Goal: Task Accomplishment & Management: Complete application form

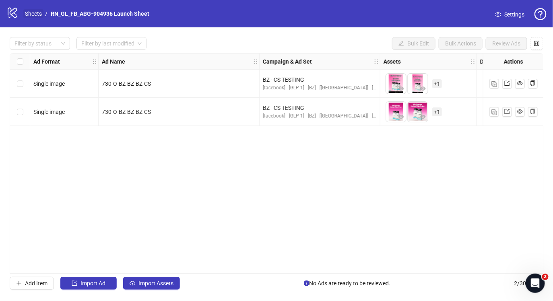
click at [33, 12] on link "Sheets" at bounding box center [33, 13] width 20 height 9
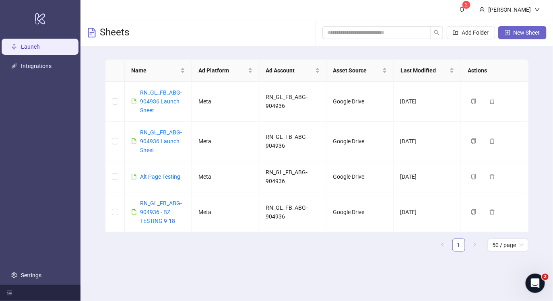
click at [519, 31] on span "New Sheet" at bounding box center [527, 32] width 27 height 6
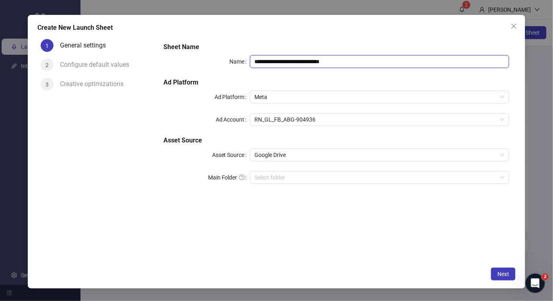
click at [365, 60] on input "**********" at bounding box center [380, 61] width 260 height 13
type input "**********"
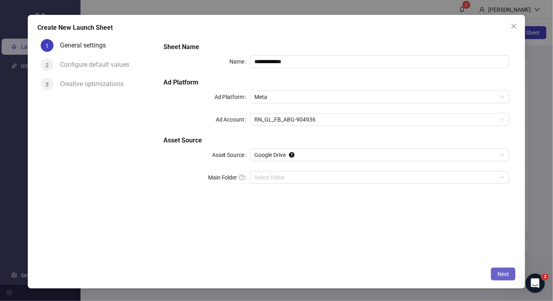
click at [494, 275] on button "Next" at bounding box center [503, 274] width 25 height 13
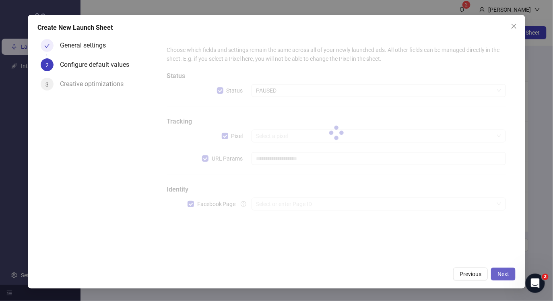
type input "**********"
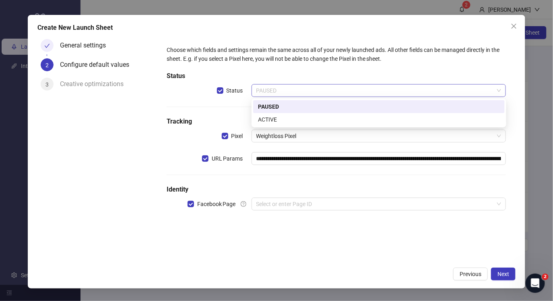
click at [345, 91] on span "PAUSED" at bounding box center [378, 91] width 245 height 12
click at [304, 121] on div "ACTIVE" at bounding box center [379, 119] width 242 height 9
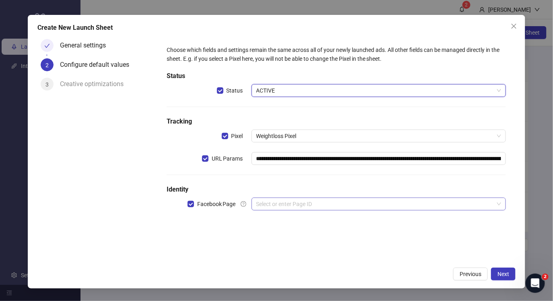
click at [328, 201] on input "search" at bounding box center [375, 204] width 238 height 12
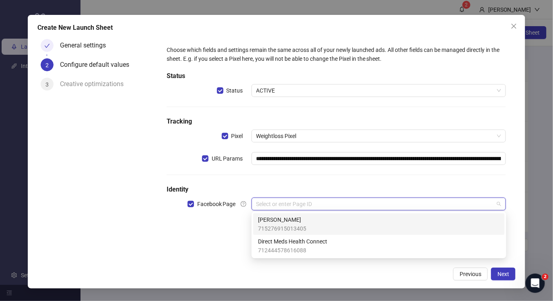
click at [329, 227] on div "[PERSON_NAME] 715276915013405" at bounding box center [379, 224] width 242 height 18
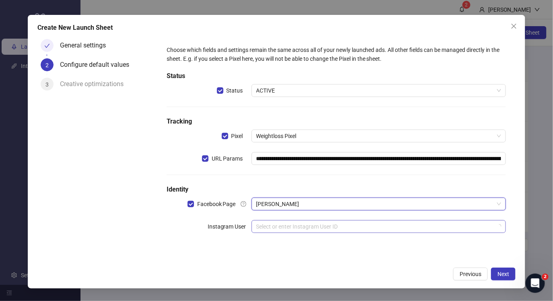
click at [380, 227] on input "search" at bounding box center [375, 227] width 238 height 12
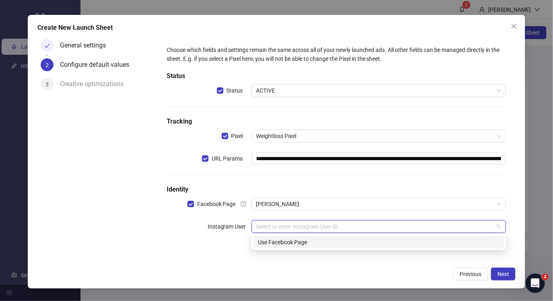
click at [371, 240] on div "Use Facebook Page" at bounding box center [379, 242] width 242 height 9
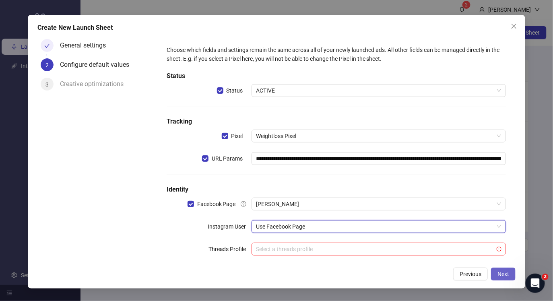
click at [499, 275] on span "Next" at bounding box center [504, 274] width 12 height 6
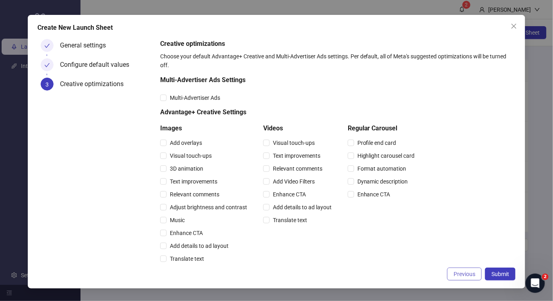
click at [470, 273] on span "Previous" at bounding box center [465, 274] width 22 height 6
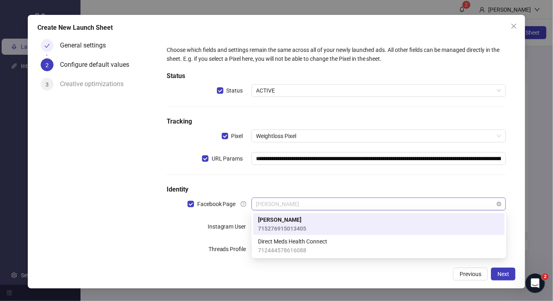
click at [368, 202] on span "[PERSON_NAME]" at bounding box center [378, 204] width 245 height 12
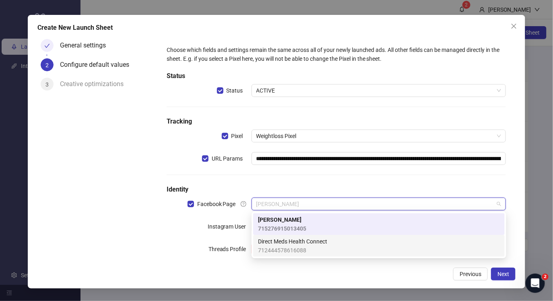
click at [329, 242] on div "Direct Meds Health Connect 712444578616088" at bounding box center [379, 246] width 242 height 18
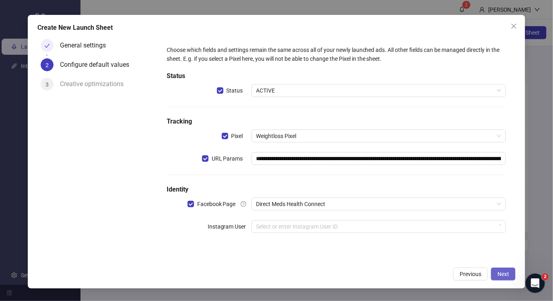
click at [502, 278] on button "Next" at bounding box center [503, 274] width 25 height 13
click at [398, 230] on input "search" at bounding box center [375, 227] width 238 height 12
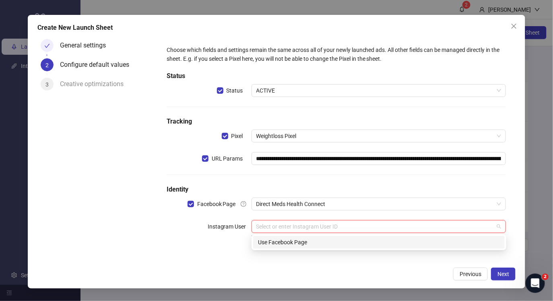
click at [325, 244] on div "Use Facebook Page" at bounding box center [379, 242] width 242 height 9
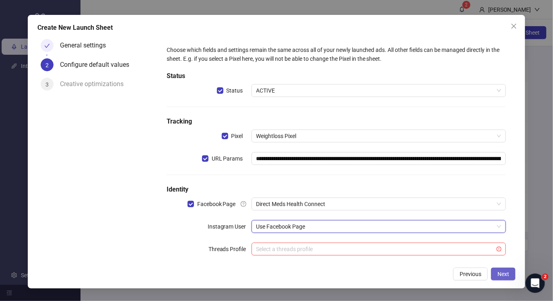
click at [505, 278] on button "Next" at bounding box center [503, 274] width 25 height 13
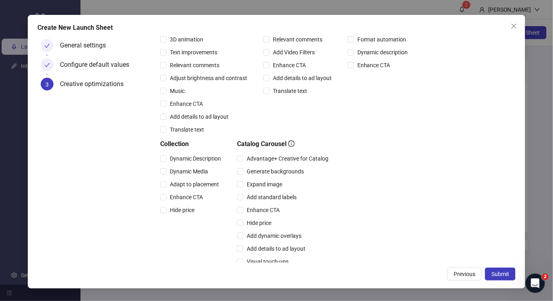
scroll to position [192, 0]
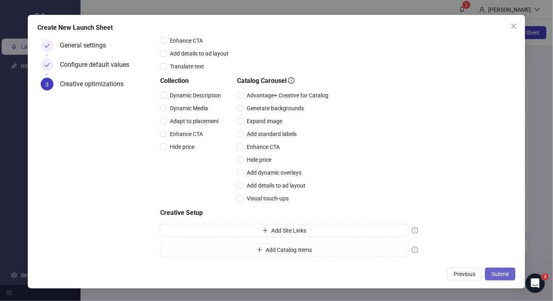
click at [503, 276] on span "Submit" at bounding box center [501, 274] width 18 height 6
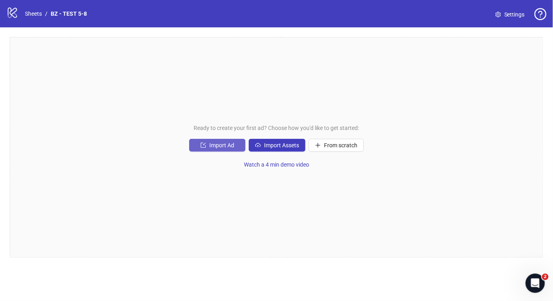
click at [224, 144] on span "Import Ad" at bounding box center [221, 145] width 25 height 6
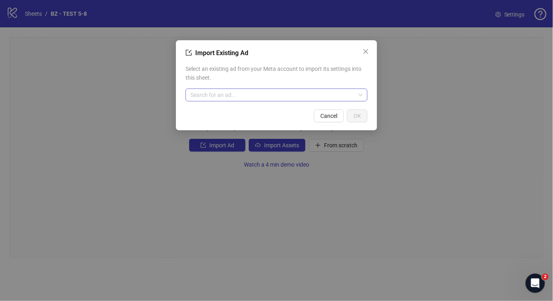
click at [272, 93] on input "search" at bounding box center [272, 95] width 165 height 12
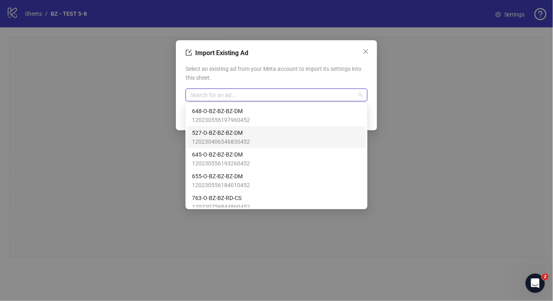
click at [258, 135] on div "527-O-BZ-BZ-BZ-DM 120230406546830452" at bounding box center [276, 137] width 169 height 18
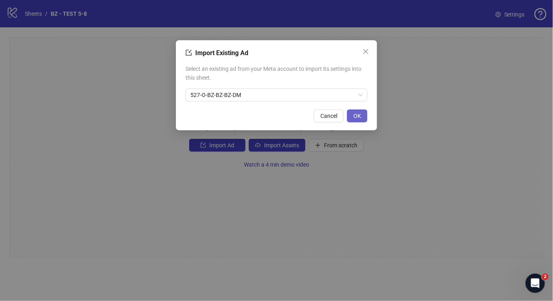
click at [357, 116] on span "OK" at bounding box center [358, 116] width 8 height 6
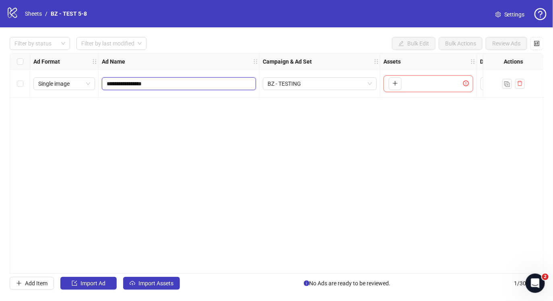
click at [159, 81] on input "**********" at bounding box center [178, 83] width 143 height 9
click at [338, 181] on div "**********" at bounding box center [277, 163] width 534 height 221
click at [397, 85] on icon "plus" at bounding box center [396, 84] width 6 height 6
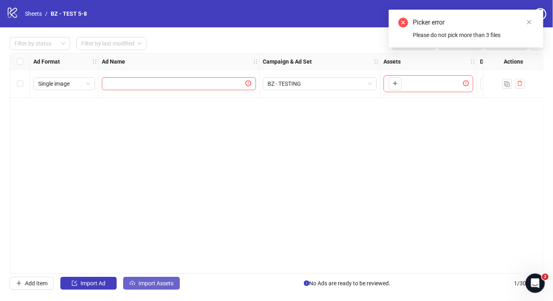
click at [162, 283] on span "Import Assets" at bounding box center [156, 283] width 35 height 6
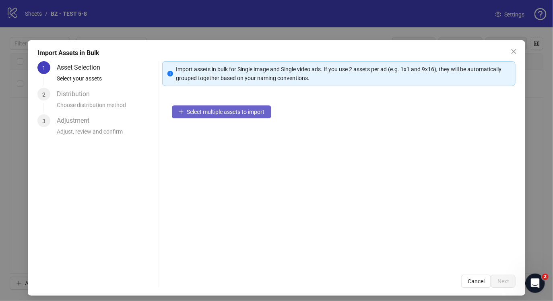
click at [210, 112] on span "Select multiple assets to import" at bounding box center [226, 112] width 78 height 6
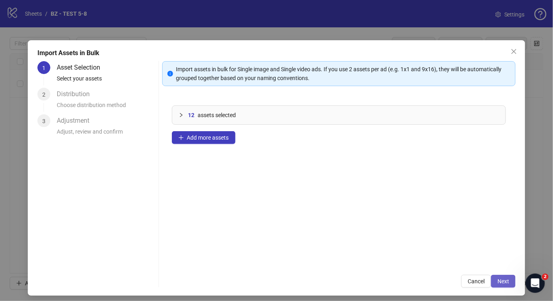
click at [509, 277] on button "Next" at bounding box center [503, 281] width 25 height 13
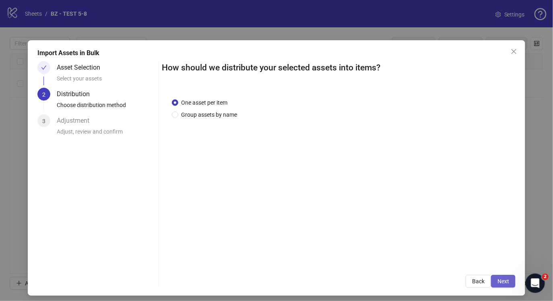
click at [509, 281] on span "Next" at bounding box center [504, 281] width 12 height 6
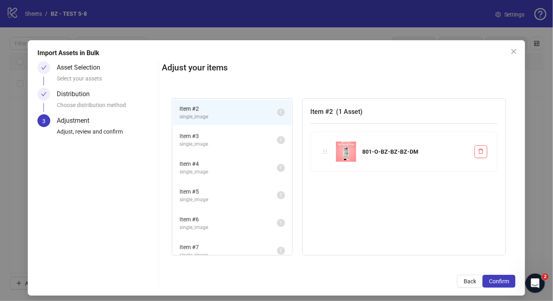
click at [509, 281] on span "Confirm" at bounding box center [499, 281] width 20 height 6
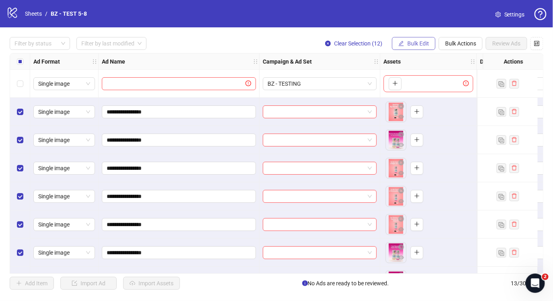
click at [428, 49] on button "Bulk Edit" at bounding box center [413, 43] width 43 height 13
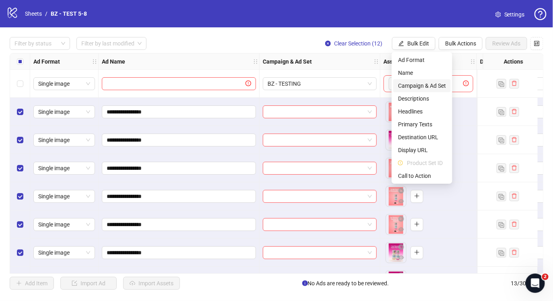
click at [426, 83] on span "Campaign & Ad Set" at bounding box center [422, 85] width 48 height 9
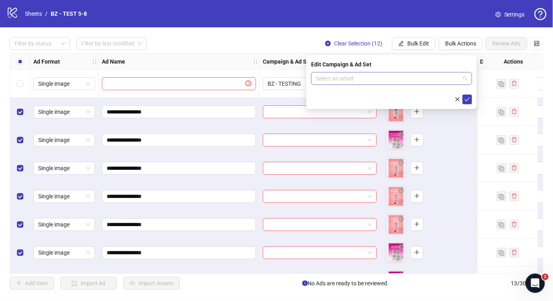
click at [397, 80] on input "search" at bounding box center [388, 78] width 144 height 12
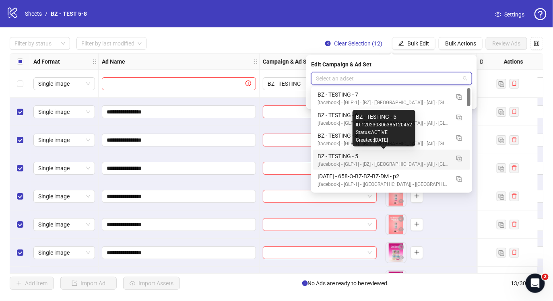
click at [375, 154] on div "BZ - TESTING - 5" at bounding box center [384, 156] width 132 height 9
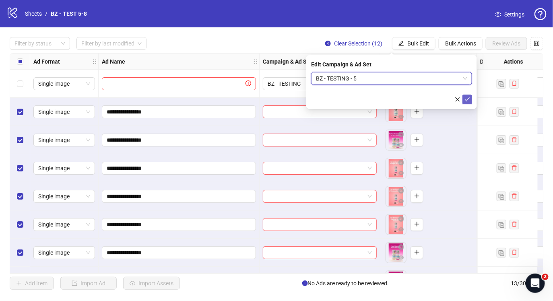
click at [466, 100] on icon "check" at bounding box center [468, 100] width 6 height 6
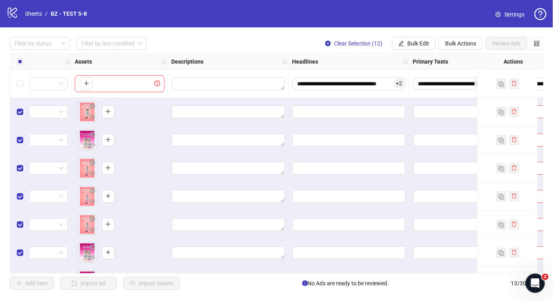
scroll to position [0, 314]
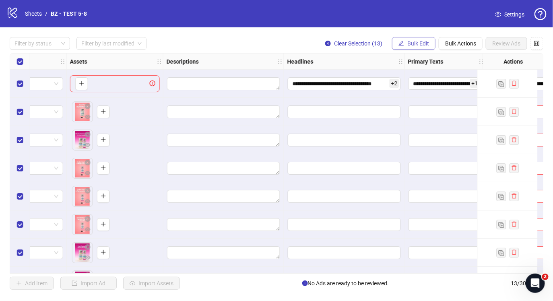
click at [428, 47] on button "Bulk Edit" at bounding box center [413, 43] width 43 height 13
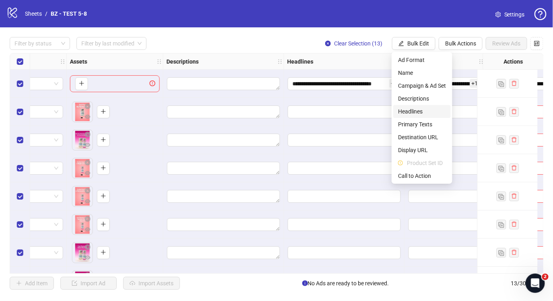
click at [424, 110] on span "Headlines" at bounding box center [422, 111] width 48 height 9
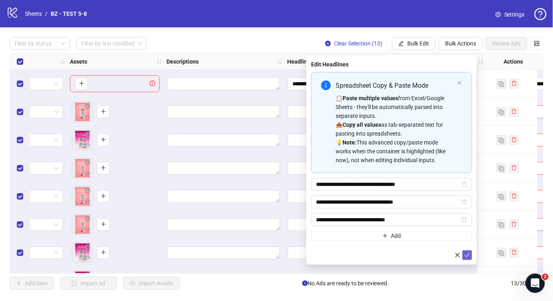
click at [466, 256] on icon "check" at bounding box center [468, 255] width 6 height 6
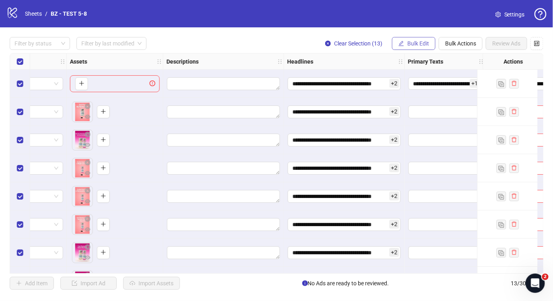
click at [415, 40] on span "Bulk Edit" at bounding box center [418, 43] width 22 height 6
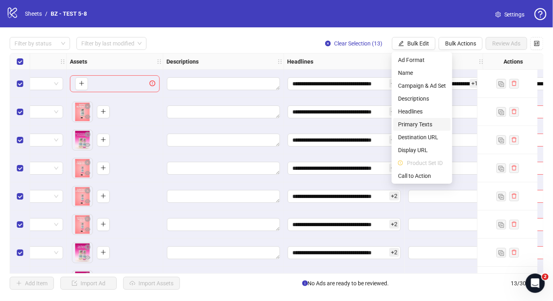
click at [421, 120] on span "Primary Texts" at bounding box center [422, 124] width 48 height 9
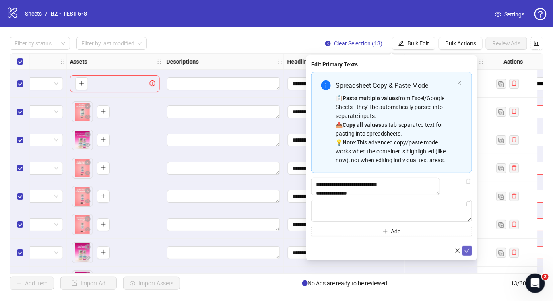
click at [467, 254] on icon "check" at bounding box center [468, 251] width 6 height 6
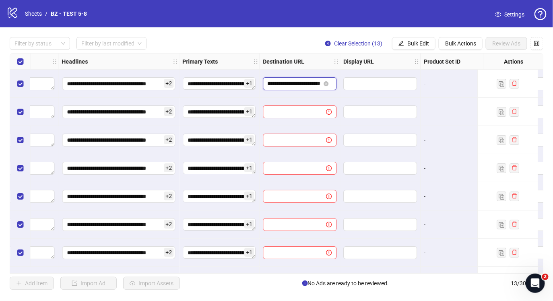
scroll to position [0, 159]
drag, startPoint x: 305, startPoint y: 81, endPoint x: 320, endPoint y: 82, distance: 14.9
click at [320, 82] on input "**********" at bounding box center [294, 83] width 53 height 9
click at [312, 82] on input "**********" at bounding box center [294, 83] width 53 height 9
click at [416, 46] on span "Bulk Edit" at bounding box center [418, 43] width 22 height 6
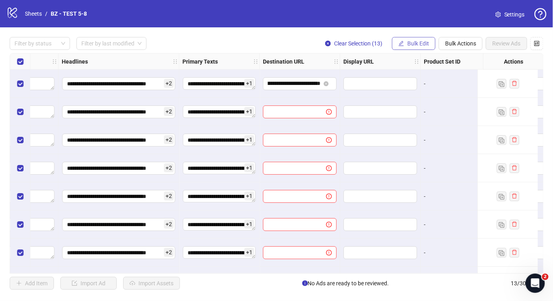
scroll to position [0, 0]
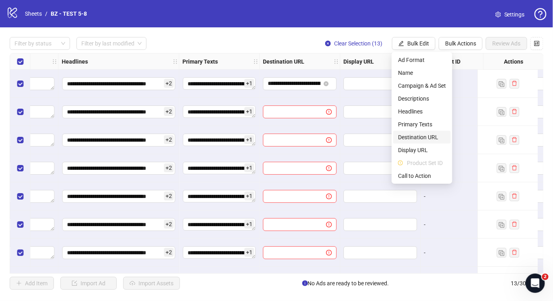
click at [429, 136] on span "Destination URL" at bounding box center [422, 137] width 48 height 9
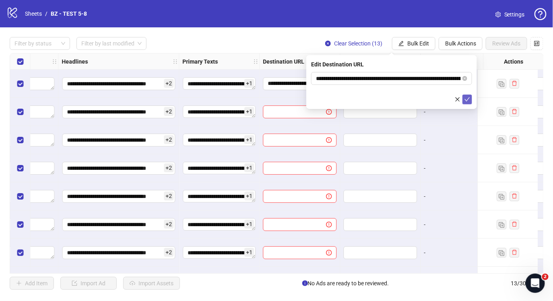
click at [469, 100] on icon "check" at bounding box center [468, 100] width 6 height 6
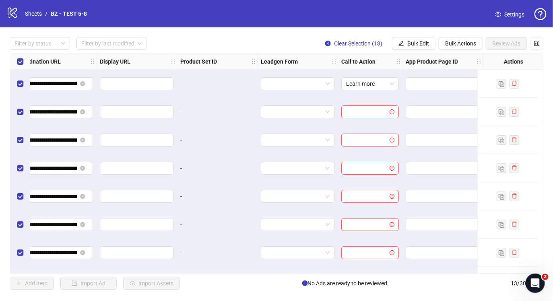
scroll to position [0, 789]
click at [429, 43] on span "Bulk Edit" at bounding box center [418, 43] width 22 height 6
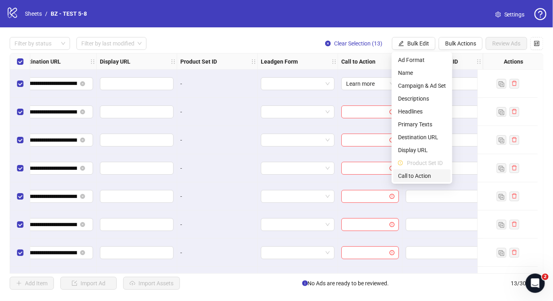
click at [427, 177] on span "Call to Action" at bounding box center [422, 176] width 48 height 9
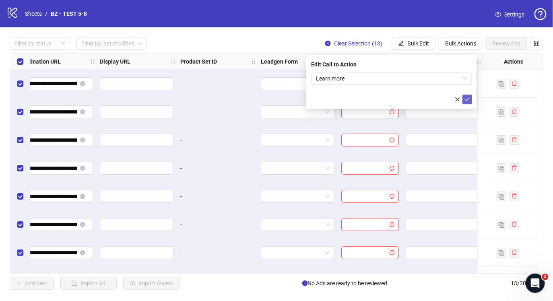
click at [467, 101] on icon "check" at bounding box center [468, 100] width 6 height 6
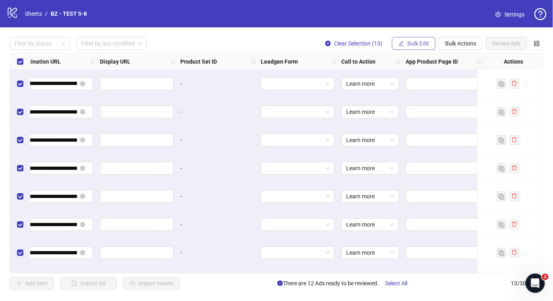
click at [427, 45] on span "Bulk Edit" at bounding box center [418, 43] width 22 height 6
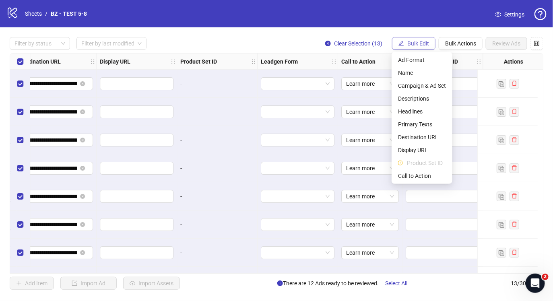
click at [427, 45] on span "Bulk Edit" at bounding box center [418, 43] width 22 height 6
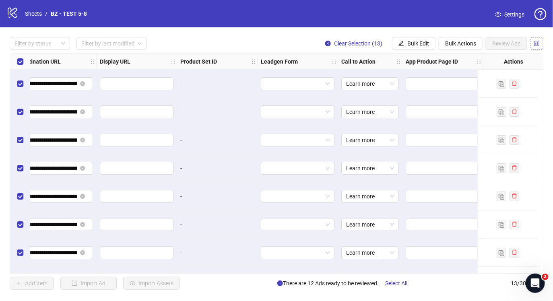
click at [543, 41] on button "button" at bounding box center [537, 43] width 13 height 13
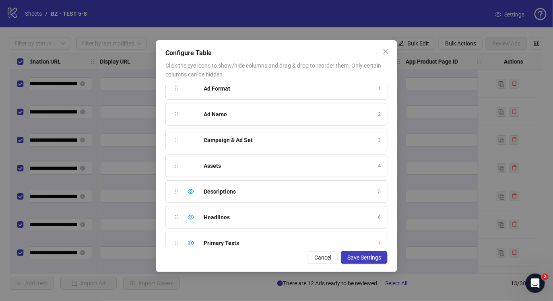
scroll to position [0, 0]
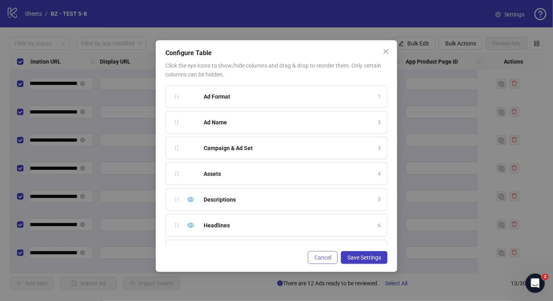
click at [333, 258] on button "Cancel" at bounding box center [323, 257] width 30 height 13
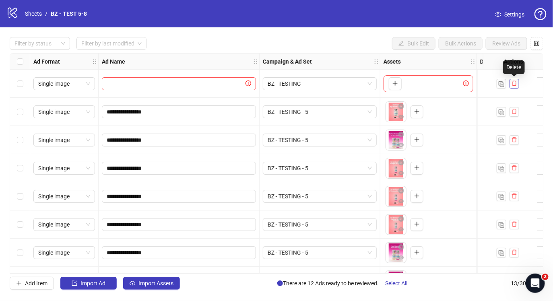
click at [517, 83] on icon "delete" at bounding box center [515, 84] width 6 height 6
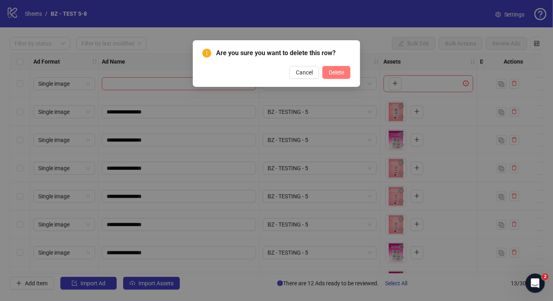
click at [336, 70] on span "Delete" at bounding box center [336, 72] width 15 height 6
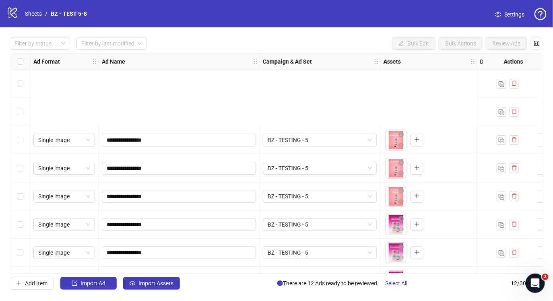
scroll to position [137, 0]
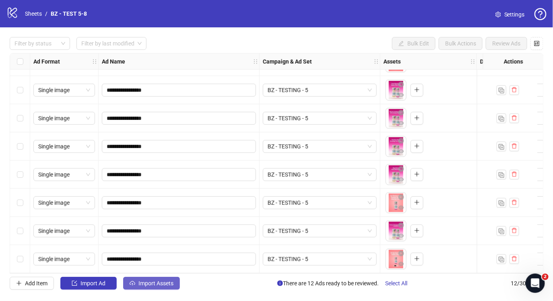
click at [149, 286] on span "Import Assets" at bounding box center [156, 283] width 35 height 6
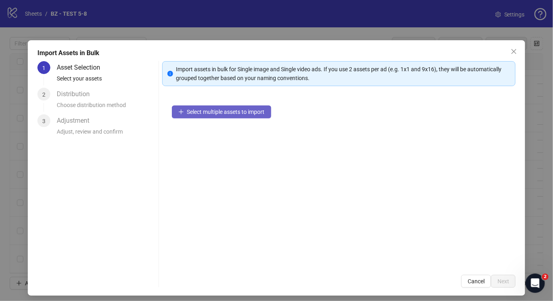
click at [215, 114] on span "Select multiple assets to import" at bounding box center [226, 112] width 78 height 6
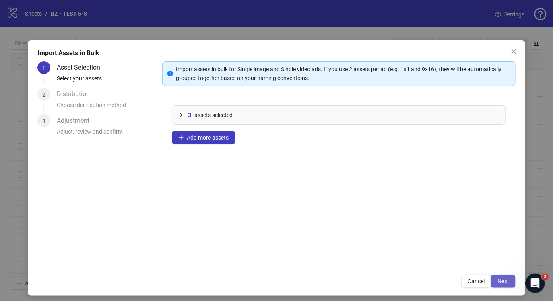
click at [501, 282] on span "Next" at bounding box center [504, 281] width 12 height 6
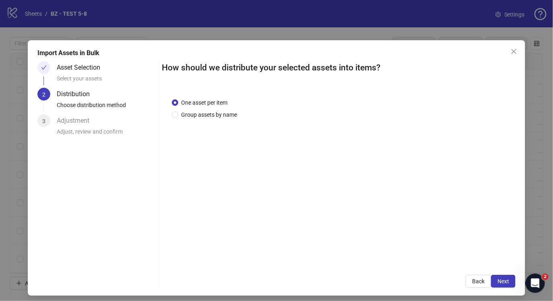
click at [501, 282] on span "Next" at bounding box center [504, 281] width 12 height 6
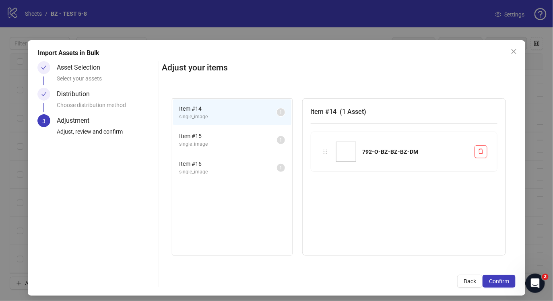
click at [501, 282] on span "Confirm" at bounding box center [499, 281] width 20 height 6
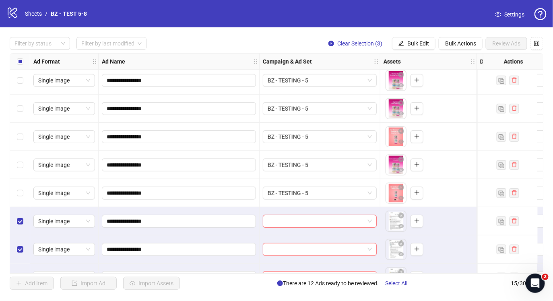
scroll to position [222, 0]
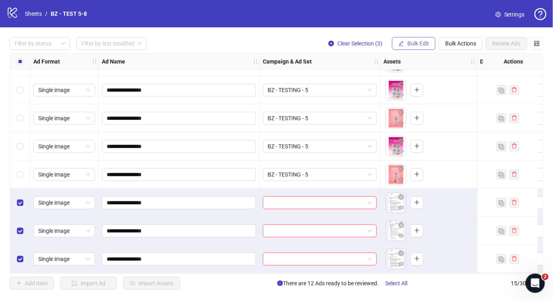
click at [421, 40] on span "Bulk Edit" at bounding box center [418, 43] width 22 height 6
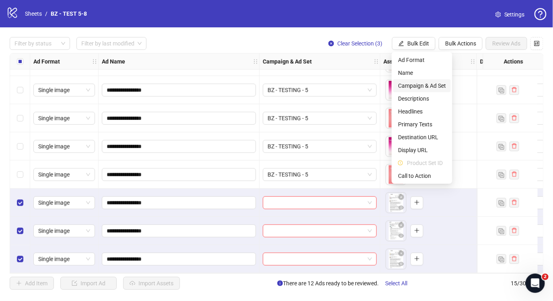
click at [422, 88] on span "Campaign & Ad Set" at bounding box center [422, 85] width 48 height 9
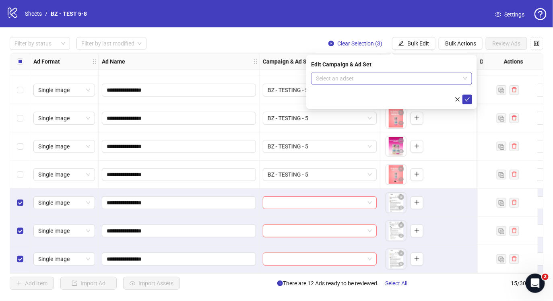
click at [376, 74] on input "search" at bounding box center [388, 78] width 144 height 12
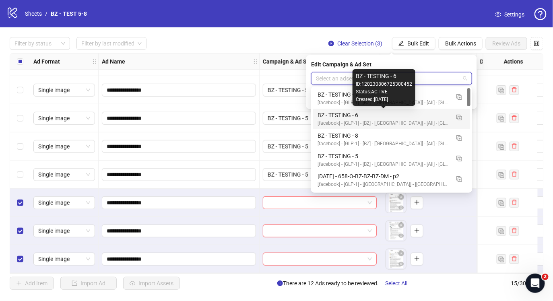
click at [366, 116] on div "BZ - TESTING - 6" at bounding box center [384, 115] width 132 height 9
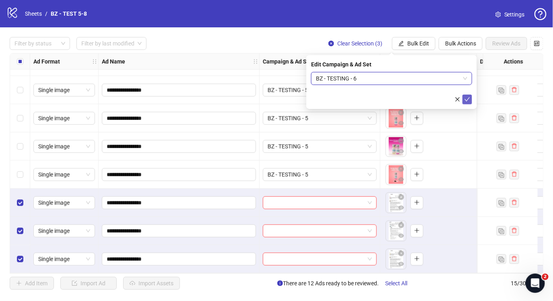
click at [466, 100] on icon "check" at bounding box center [467, 99] width 5 height 4
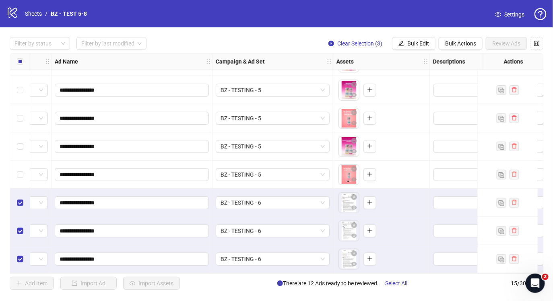
scroll to position [221, 0]
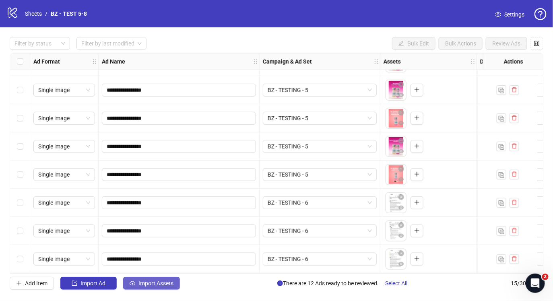
click at [160, 285] on span "Import Assets" at bounding box center [156, 283] width 35 height 6
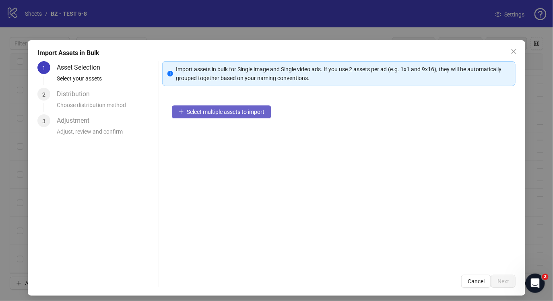
click at [246, 116] on button "Select multiple assets to import" at bounding box center [221, 111] width 99 height 13
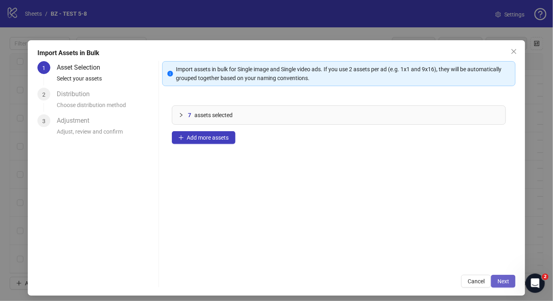
click at [509, 279] on span "Next" at bounding box center [504, 281] width 12 height 6
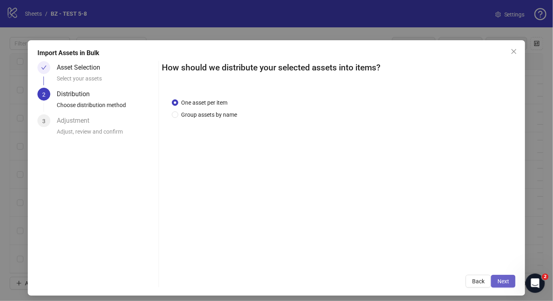
click at [507, 279] on span "Next" at bounding box center [504, 281] width 12 height 6
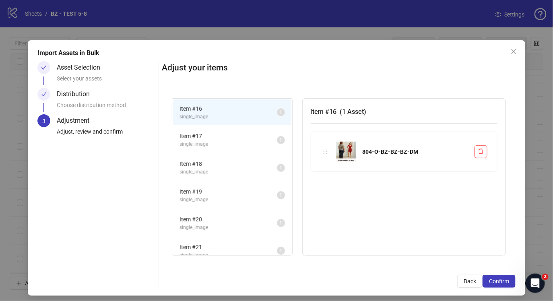
click at [507, 279] on span "Confirm" at bounding box center [499, 281] width 20 height 6
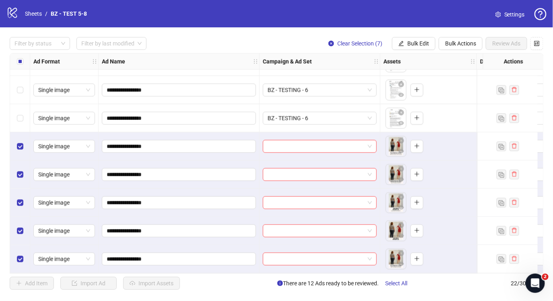
scroll to position [368, 0]
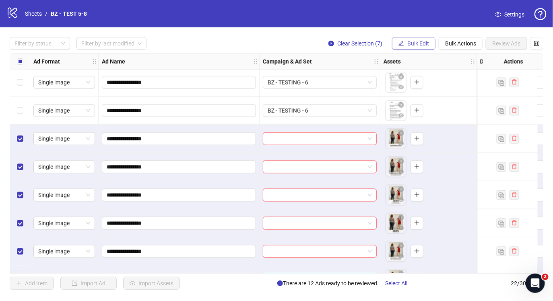
click at [422, 41] on span "Bulk Edit" at bounding box center [418, 43] width 22 height 6
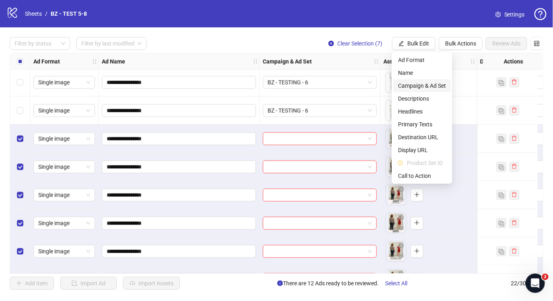
click at [425, 83] on span "Campaign & Ad Set" at bounding box center [422, 85] width 48 height 9
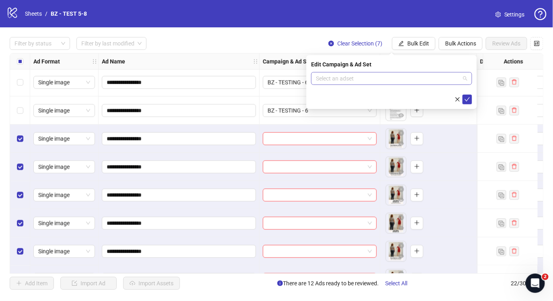
click at [385, 81] on input "search" at bounding box center [388, 78] width 144 height 12
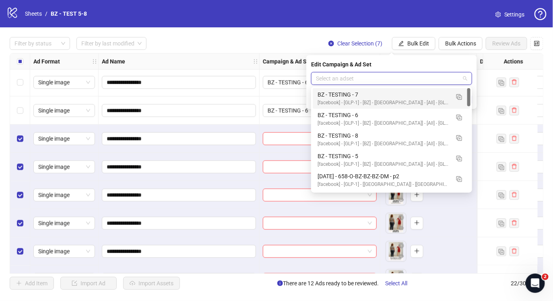
click at [367, 92] on div "BZ - TESTING - 7" at bounding box center [384, 94] width 132 height 9
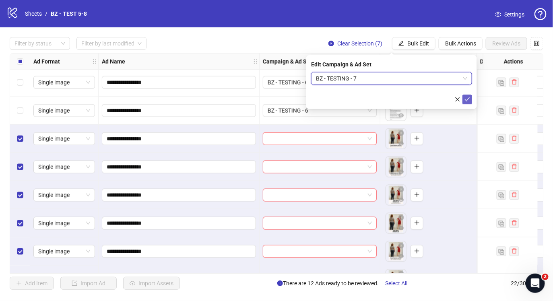
click at [471, 99] on button "submit" at bounding box center [468, 100] width 10 height 10
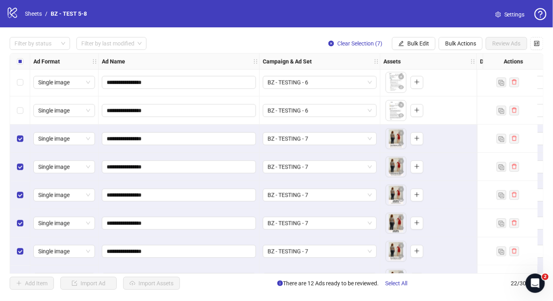
scroll to position [419, 0]
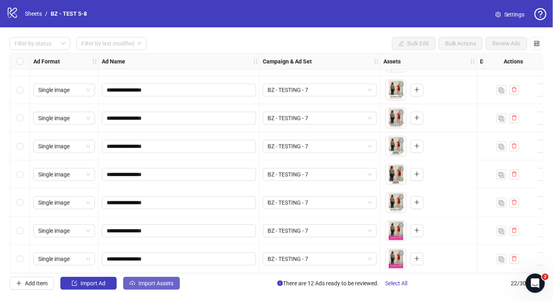
click at [145, 286] on span "Import Assets" at bounding box center [156, 283] width 35 height 6
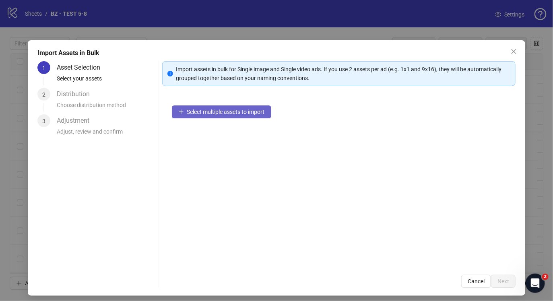
click at [198, 110] on span "Select multiple assets to import" at bounding box center [226, 112] width 78 height 6
click at [512, 51] on icon "close" at bounding box center [514, 51] width 6 height 6
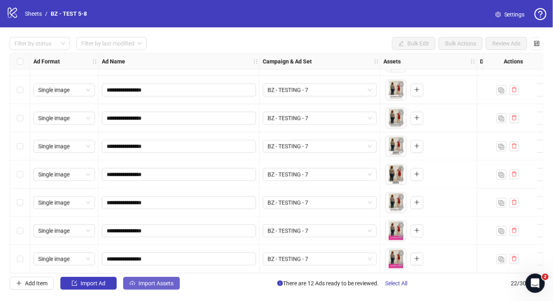
click at [144, 281] on span "Import Assets" at bounding box center [156, 283] width 35 height 6
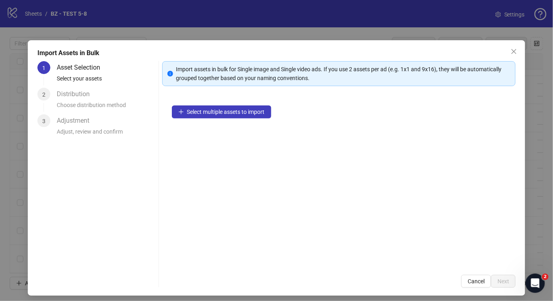
click at [162, 128] on div "Select multiple assets to import" at bounding box center [339, 181] width 354 height 170
click at [196, 114] on span "Select multiple assets to import" at bounding box center [226, 112] width 78 height 6
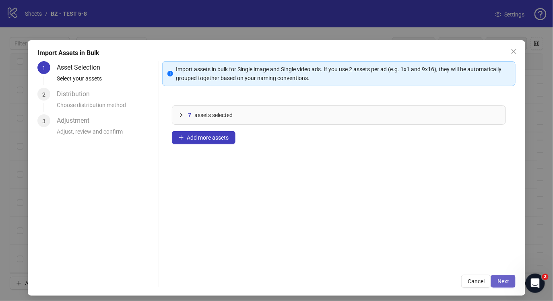
click at [509, 279] on span "Next" at bounding box center [504, 281] width 12 height 6
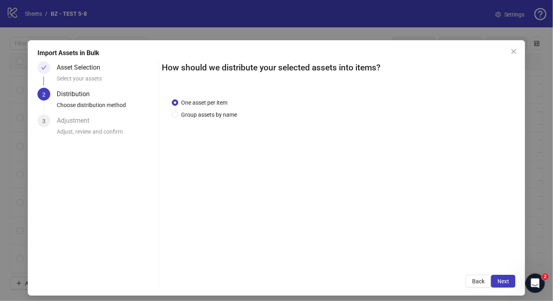
click at [509, 279] on span "Next" at bounding box center [504, 281] width 12 height 6
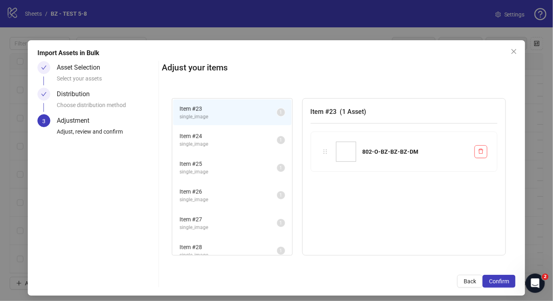
click at [509, 279] on span "Confirm" at bounding box center [499, 281] width 20 height 6
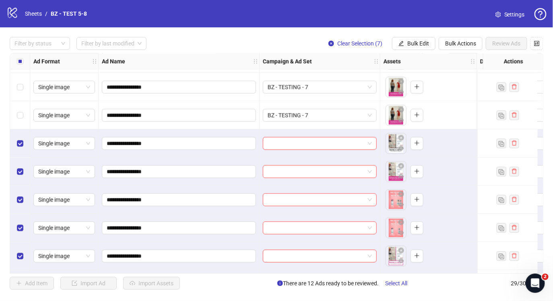
scroll to position [561, 0]
click at [420, 40] on span "Bulk Edit" at bounding box center [418, 43] width 22 height 6
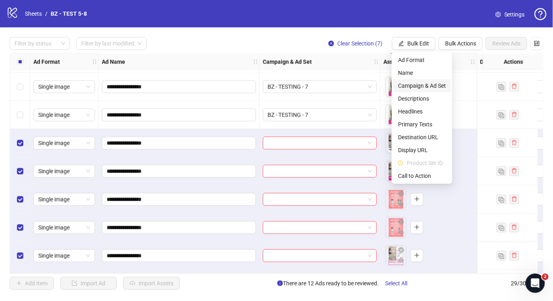
click at [436, 84] on span "Campaign & Ad Set" at bounding box center [422, 85] width 48 height 9
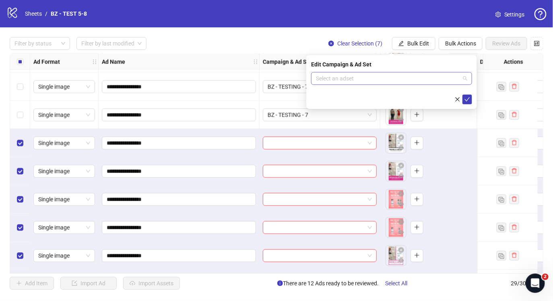
click at [378, 79] on input "search" at bounding box center [388, 78] width 144 height 12
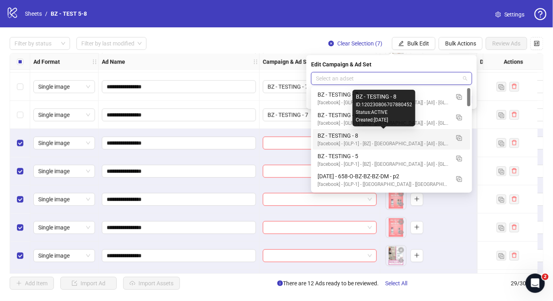
click at [358, 137] on div "BZ - TESTING - 8" at bounding box center [384, 135] width 132 height 9
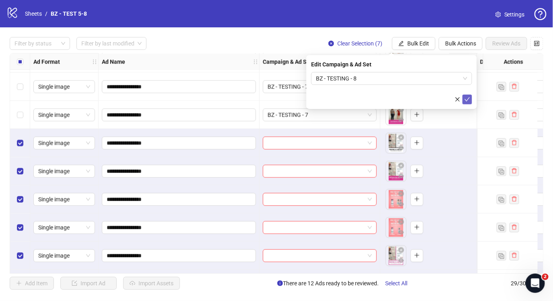
click at [468, 99] on icon "check" at bounding box center [467, 99] width 5 height 4
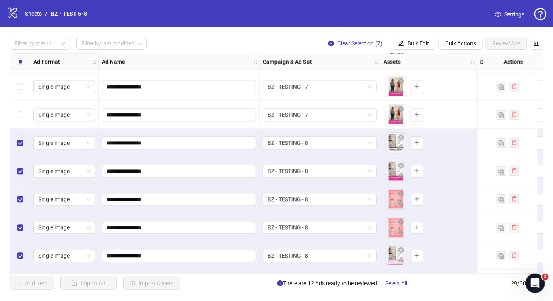
scroll to position [616, 0]
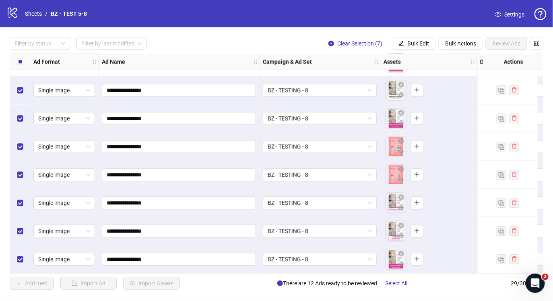
click at [24, 60] on div "Select all rows" at bounding box center [20, 62] width 20 height 16
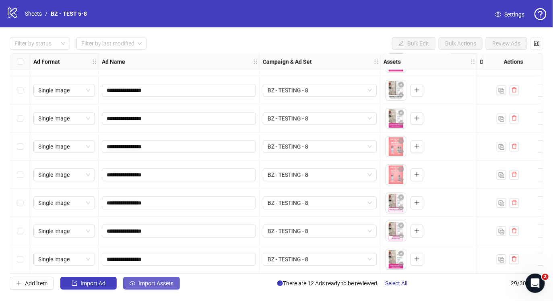
click at [137, 283] on button "Import Assets" at bounding box center [151, 283] width 57 height 13
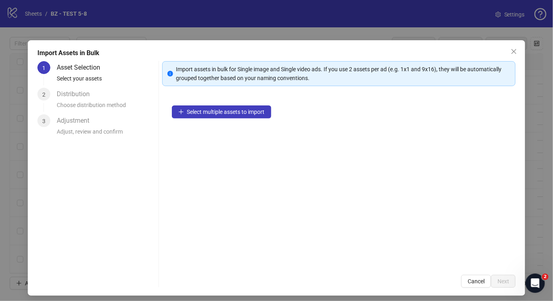
click at [196, 102] on div "Select multiple assets to import" at bounding box center [339, 181] width 354 height 170
click at [196, 110] on span "Select multiple assets to import" at bounding box center [226, 112] width 78 height 6
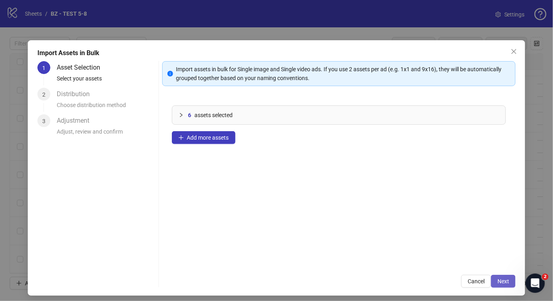
click at [509, 277] on button "Next" at bounding box center [503, 281] width 25 height 13
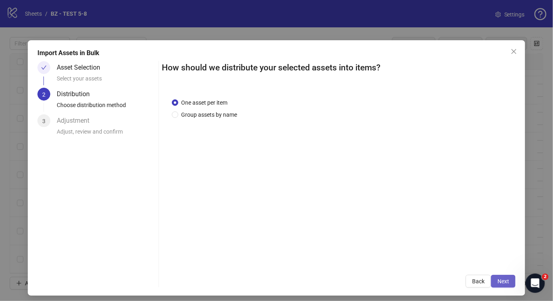
click at [509, 279] on span "Next" at bounding box center [504, 281] width 12 height 6
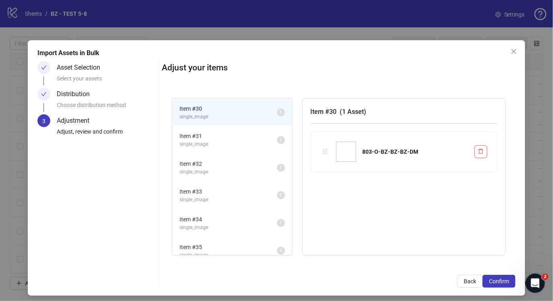
click at [509, 279] on span "Confirm" at bounding box center [499, 281] width 20 height 6
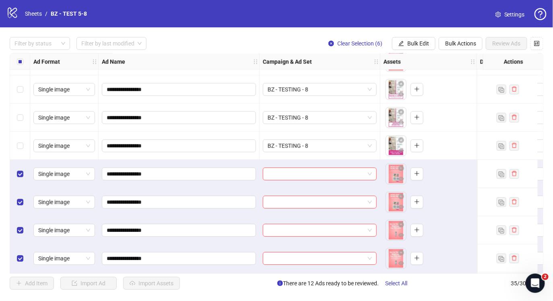
scroll to position [786, 0]
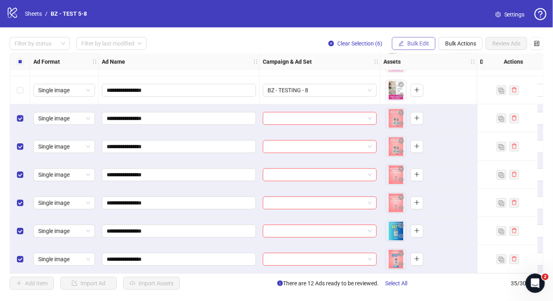
click at [410, 41] on span "Bulk Edit" at bounding box center [418, 43] width 22 height 6
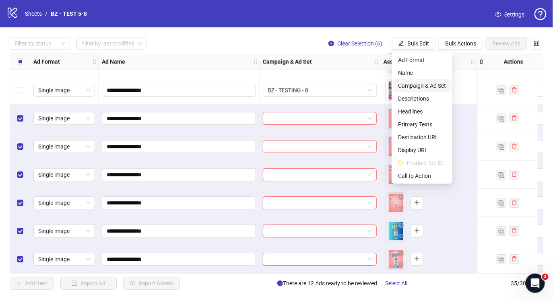
click at [418, 83] on span "Campaign & Ad Set" at bounding box center [422, 85] width 48 height 9
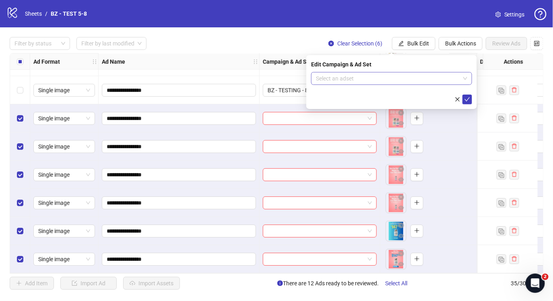
click at [410, 81] on input "search" at bounding box center [388, 78] width 144 height 12
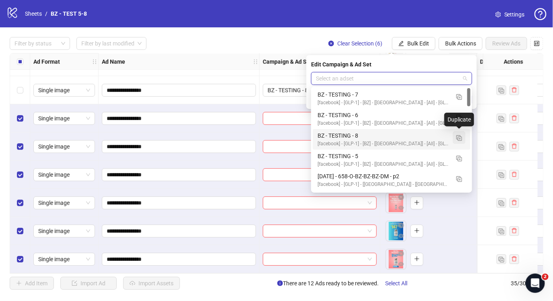
click at [458, 137] on img "button" at bounding box center [460, 138] width 6 height 6
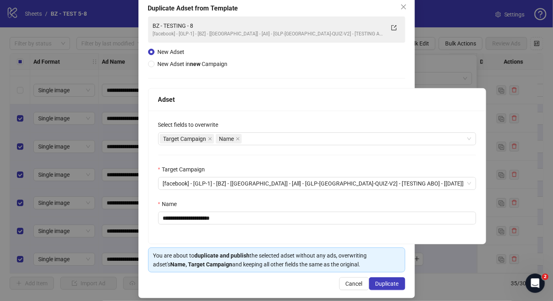
scroll to position [51, 0]
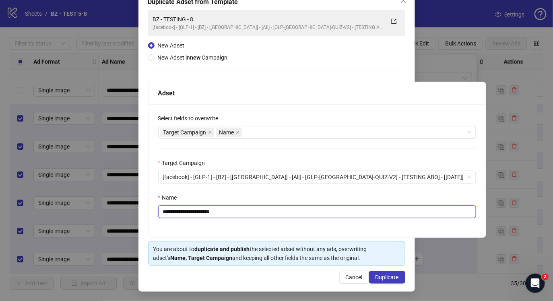
click at [260, 213] on input "**********" at bounding box center [317, 211] width 318 height 13
type input "**********"
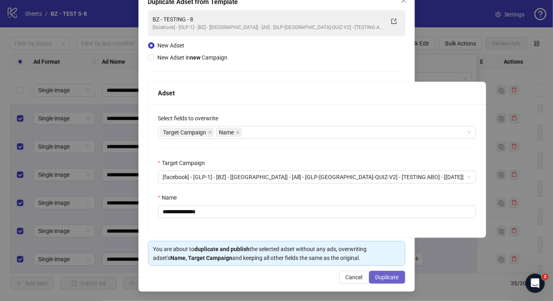
click at [386, 275] on span "Duplicate" at bounding box center [387, 277] width 23 height 6
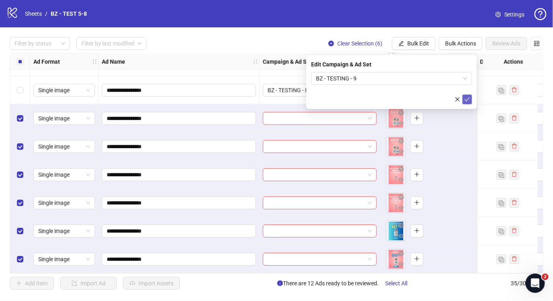
click at [468, 102] on span "submit" at bounding box center [468, 99] width 6 height 6
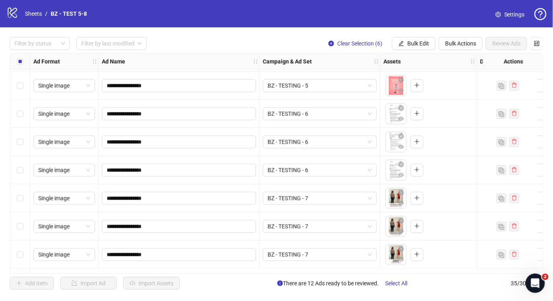
scroll to position [234, 0]
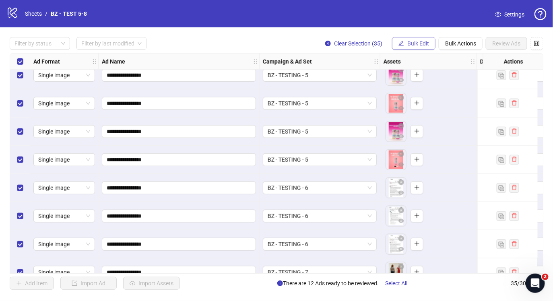
click at [429, 40] on span "Bulk Edit" at bounding box center [418, 43] width 22 height 6
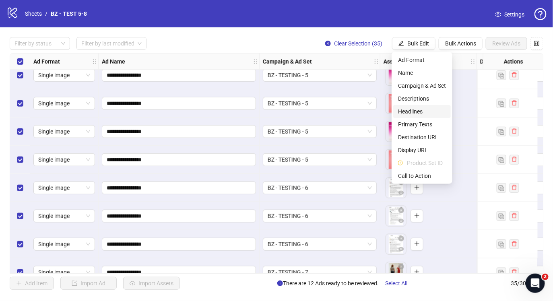
click at [423, 113] on span "Headlines" at bounding box center [422, 111] width 48 height 9
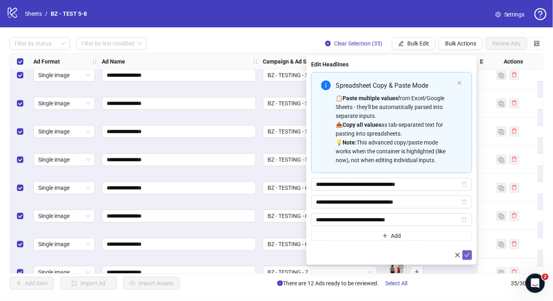
click at [468, 254] on icon "check" at bounding box center [468, 255] width 6 height 6
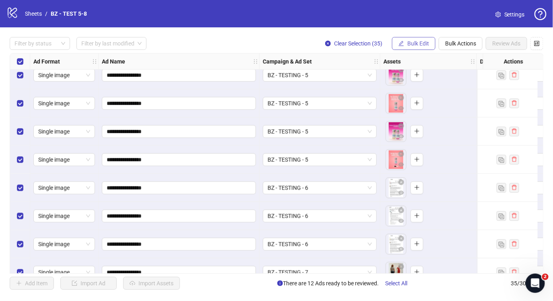
click at [404, 44] on button "Bulk Edit" at bounding box center [413, 43] width 43 height 13
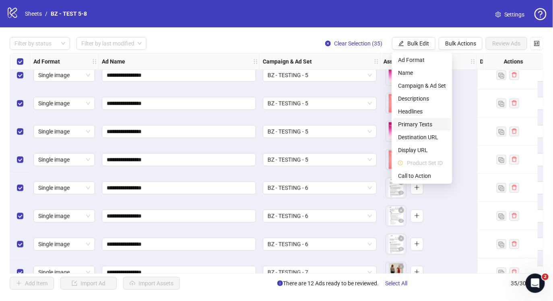
click at [424, 119] on li "Primary Texts" at bounding box center [422, 124] width 58 height 13
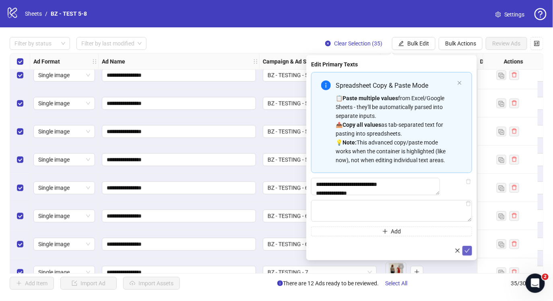
click at [466, 254] on icon "check" at bounding box center [468, 251] width 6 height 6
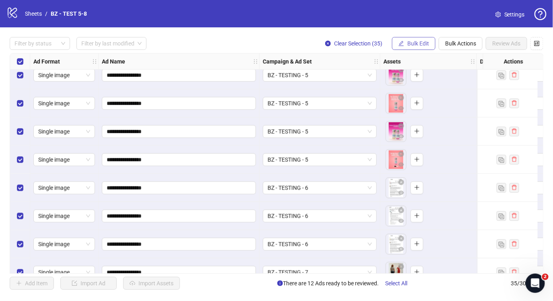
click at [417, 40] on span "Bulk Edit" at bounding box center [418, 43] width 22 height 6
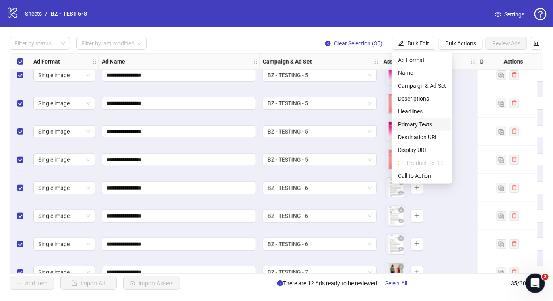
click at [427, 123] on span "Primary Texts" at bounding box center [422, 124] width 48 height 9
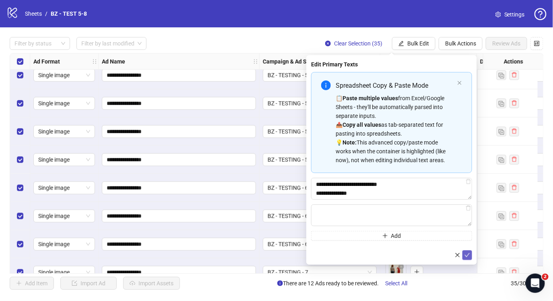
click at [466, 253] on icon "check" at bounding box center [468, 255] width 6 height 6
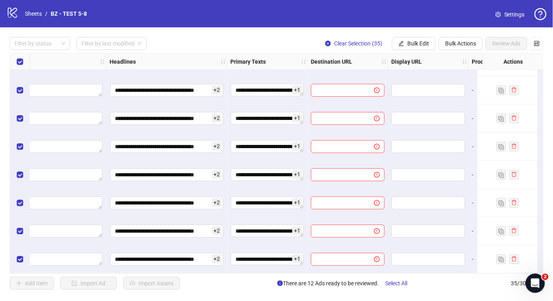
scroll to position [786, 526]
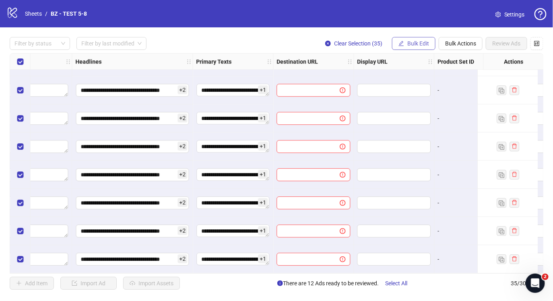
click at [428, 43] on span "Bulk Edit" at bounding box center [418, 43] width 22 height 6
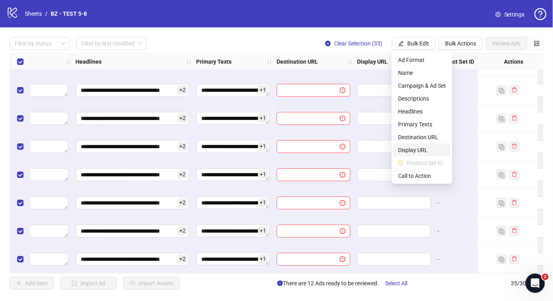
click at [432, 148] on span "Display URL" at bounding box center [422, 150] width 48 height 9
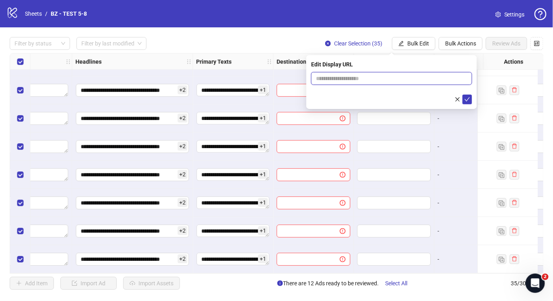
click at [428, 79] on input "text" at bounding box center [391, 78] width 161 height 13
click at [457, 99] on icon "close" at bounding box center [458, 100] width 6 height 6
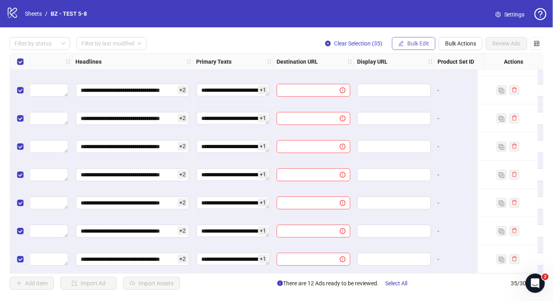
click at [418, 46] on span "Bulk Edit" at bounding box center [418, 43] width 22 height 6
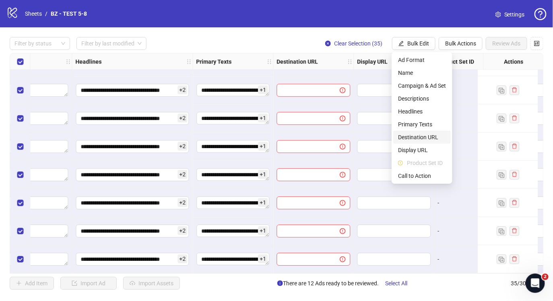
click at [427, 137] on span "Destination URL" at bounding box center [422, 137] width 48 height 9
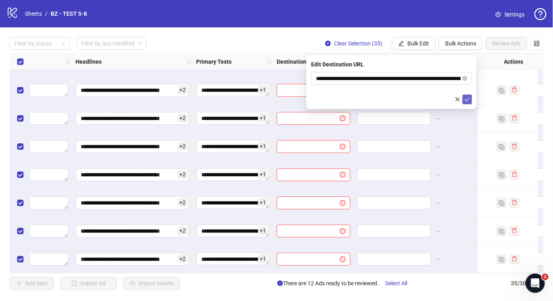
click at [465, 97] on icon "check" at bounding box center [468, 100] width 6 height 6
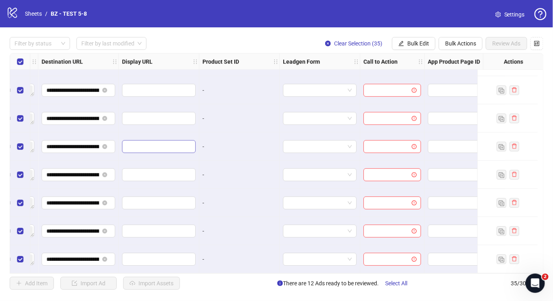
scroll to position [785, 789]
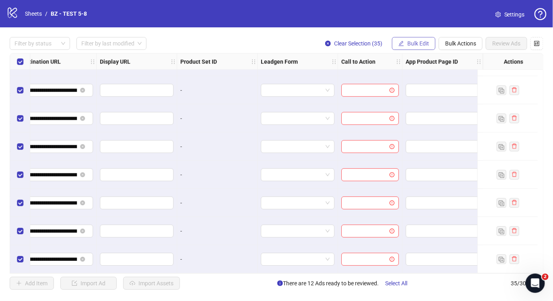
click at [409, 37] on button "Bulk Edit" at bounding box center [413, 43] width 43 height 13
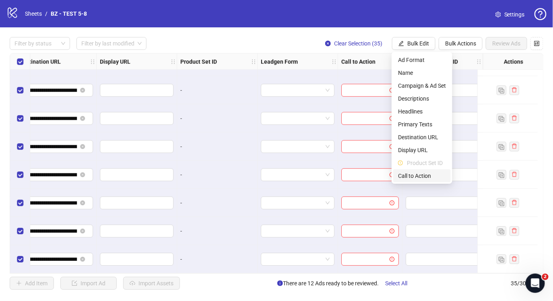
click at [420, 176] on span "Call to Action" at bounding box center [422, 176] width 48 height 9
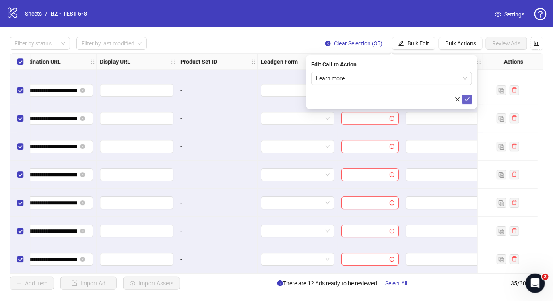
click at [467, 100] on icon "check" at bounding box center [468, 100] width 6 height 6
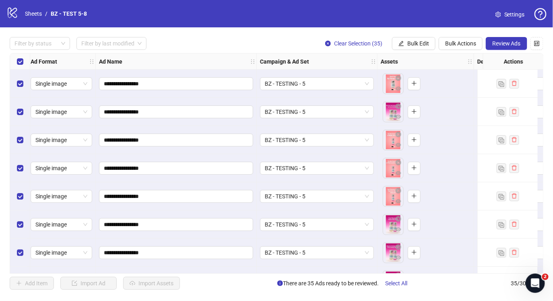
scroll to position [0, 0]
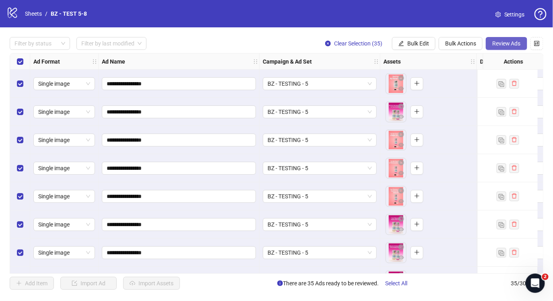
click at [505, 41] on span "Review Ads" at bounding box center [506, 43] width 29 height 6
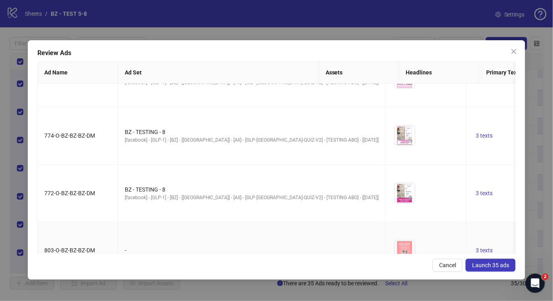
scroll to position [1533, 0]
click at [500, 262] on span "Launch 35 ads" at bounding box center [490, 265] width 37 height 6
